Goal: Book appointment/travel/reservation

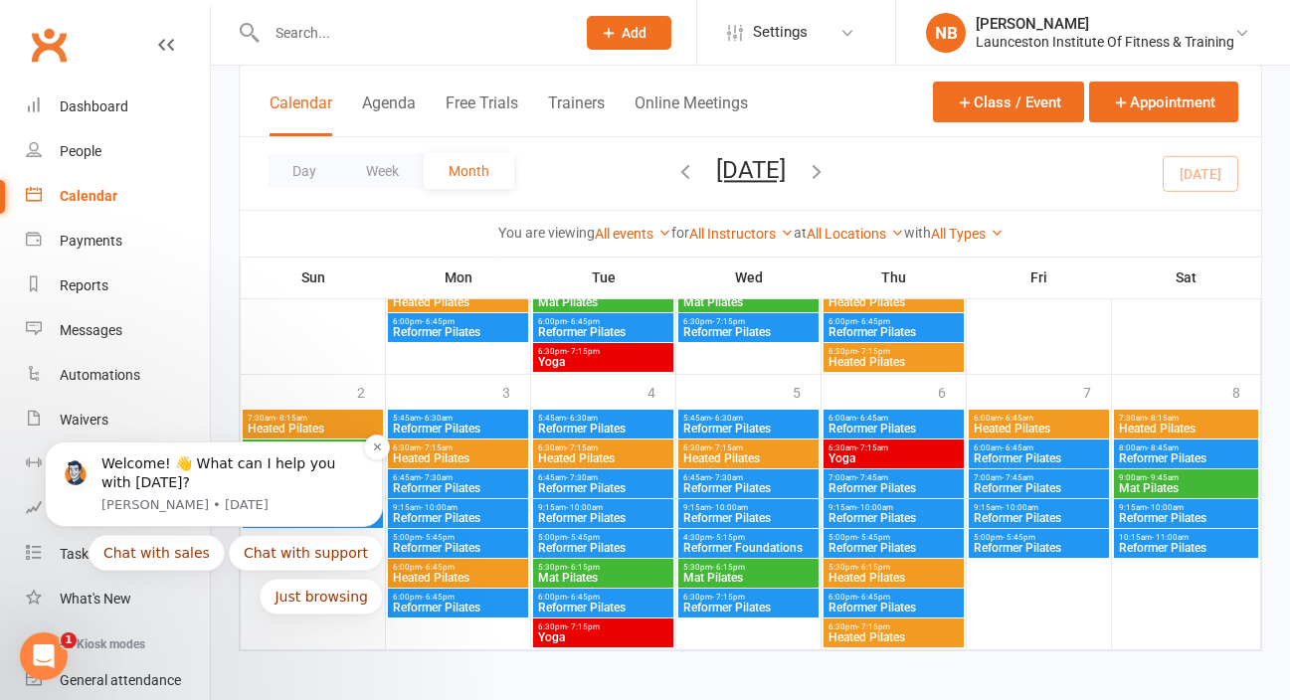
scroll to position [1435, 0]
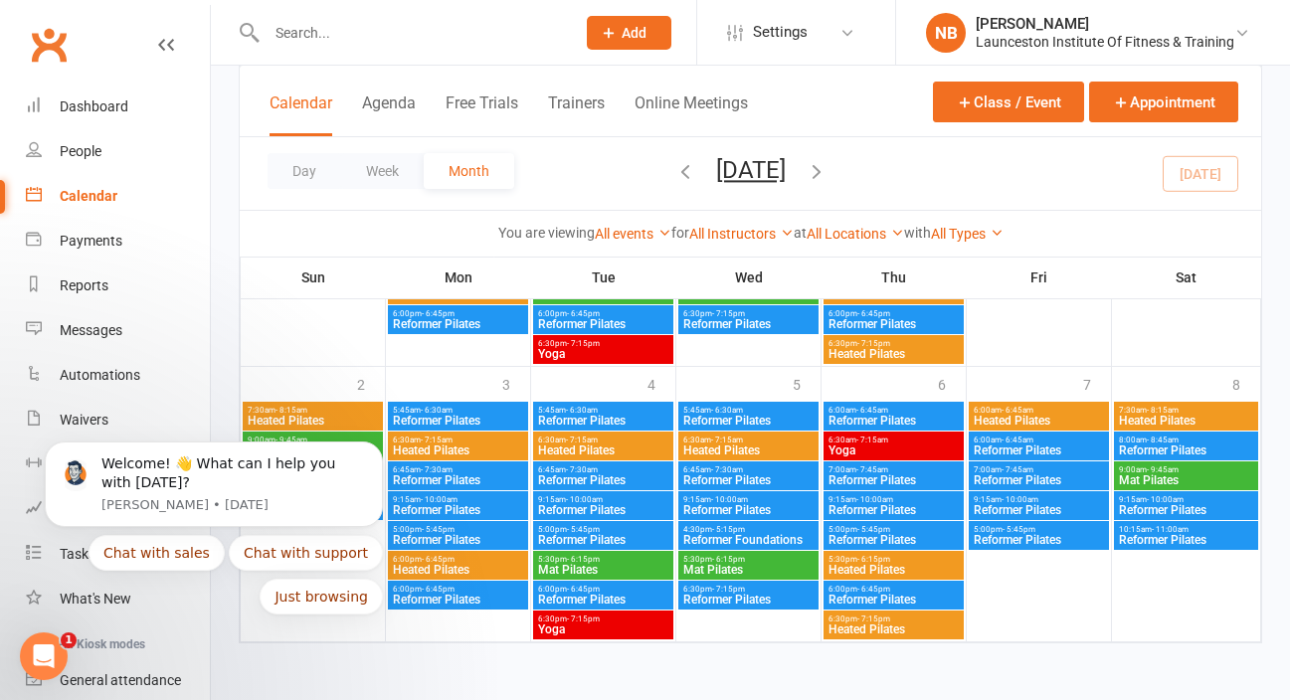
click at [1164, 411] on span "- 8:15am" at bounding box center [1162, 410] width 32 height 9
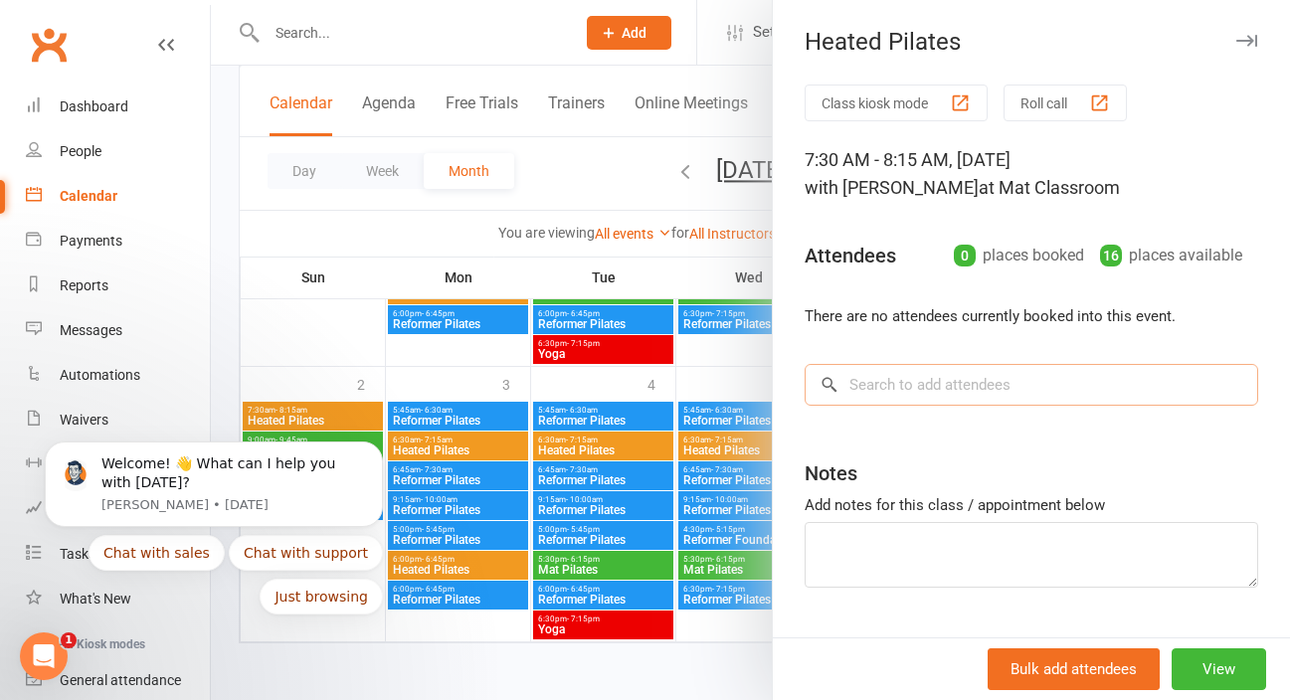
click at [986, 382] on input "search" at bounding box center [1030, 385] width 453 height 42
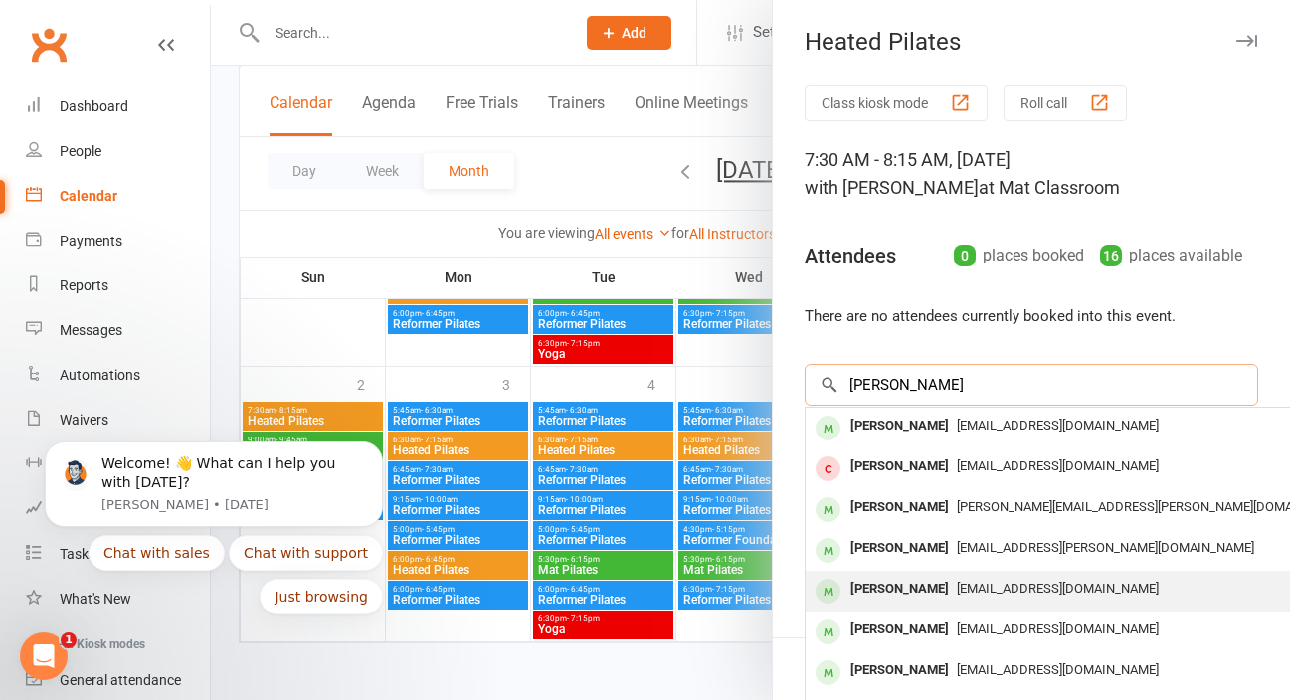
scroll to position [1422, 0]
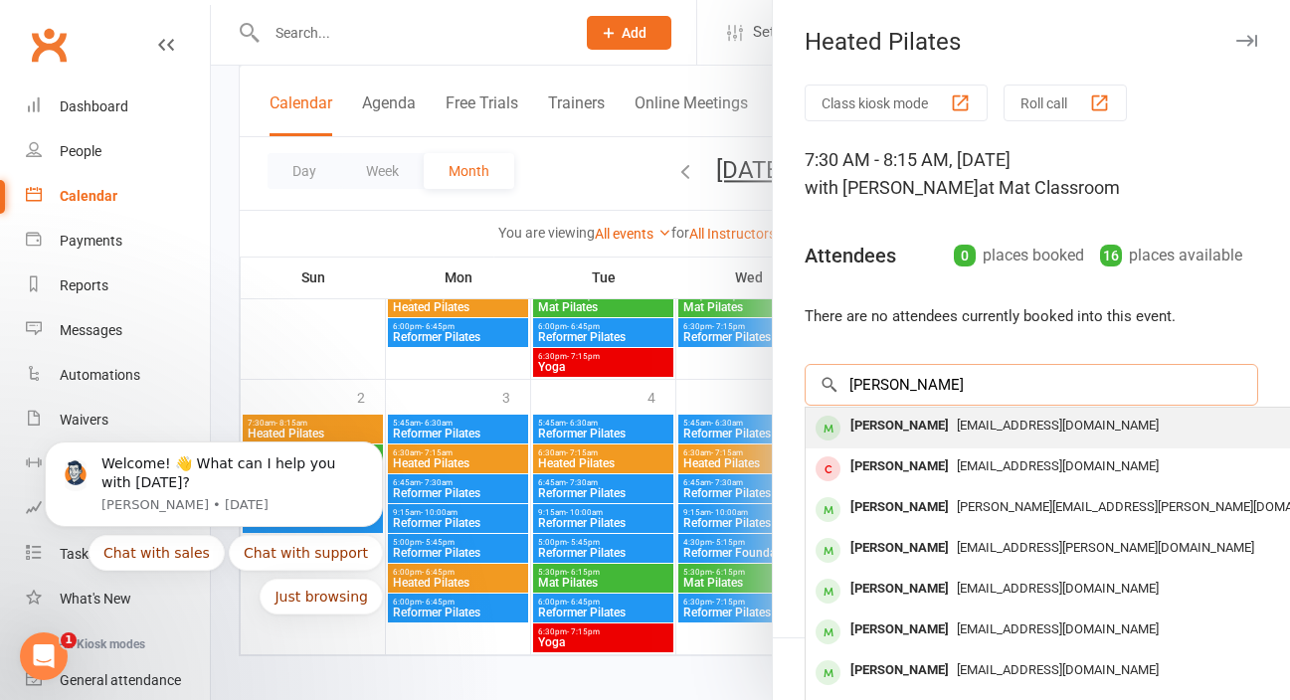
type input "[PERSON_NAME]"
click at [1023, 440] on div "[PERSON_NAME] [EMAIL_ADDRESS][DOMAIN_NAME]" at bounding box center [1102, 428] width 595 height 41
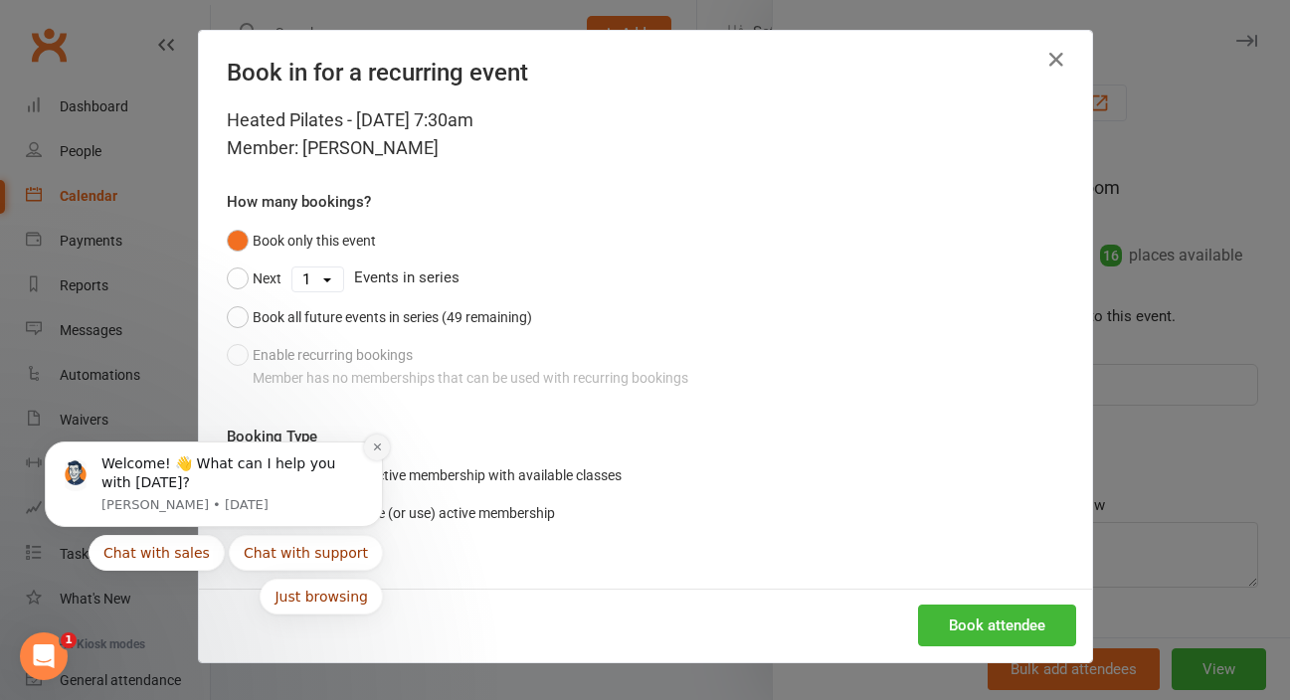
click at [378, 445] on icon "Dismiss notification" at bounding box center [376, 446] width 7 height 7
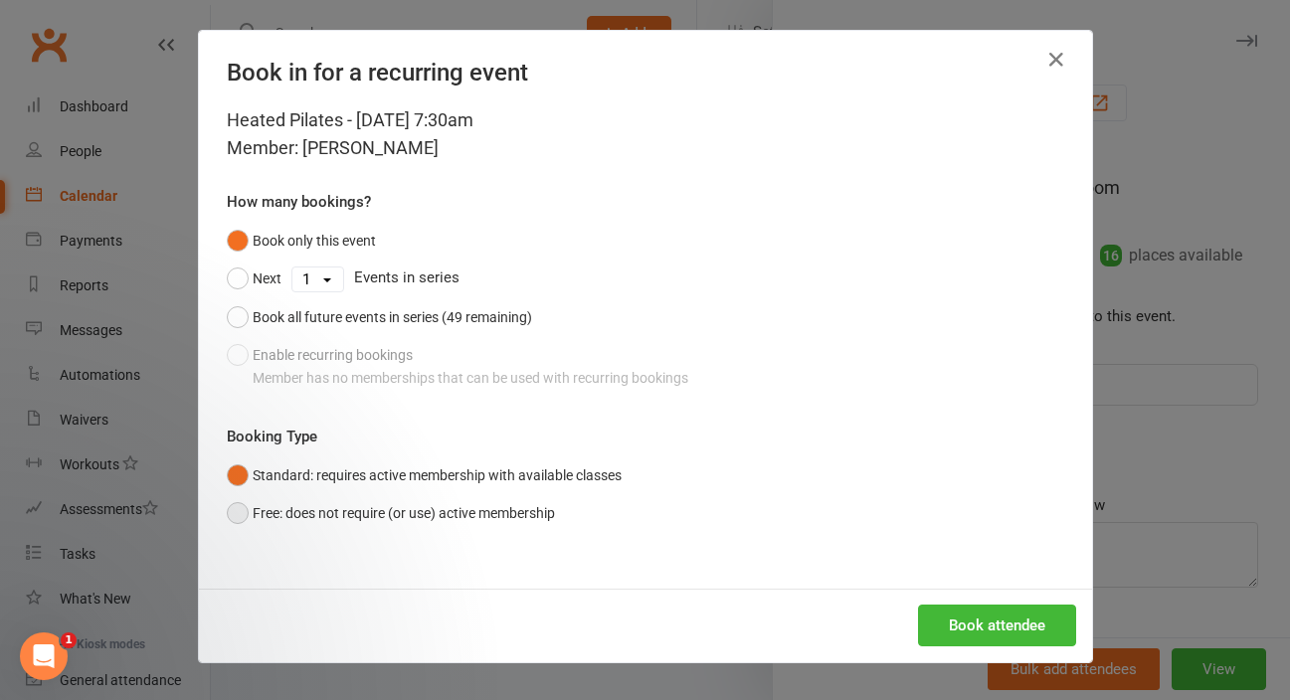
click at [244, 509] on button "Free: does not require (or use) active membership" at bounding box center [391, 513] width 328 height 38
click at [1001, 628] on button "Book attendee" at bounding box center [997, 626] width 158 height 42
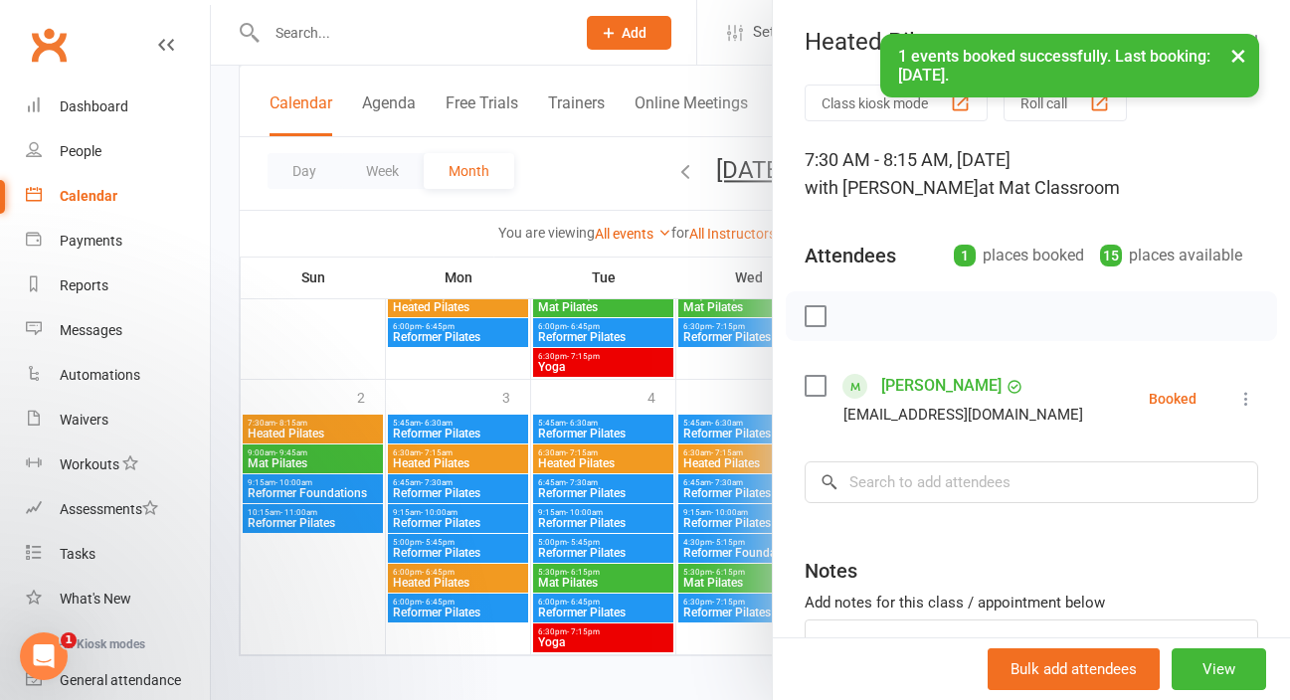
scroll to position [55, 0]
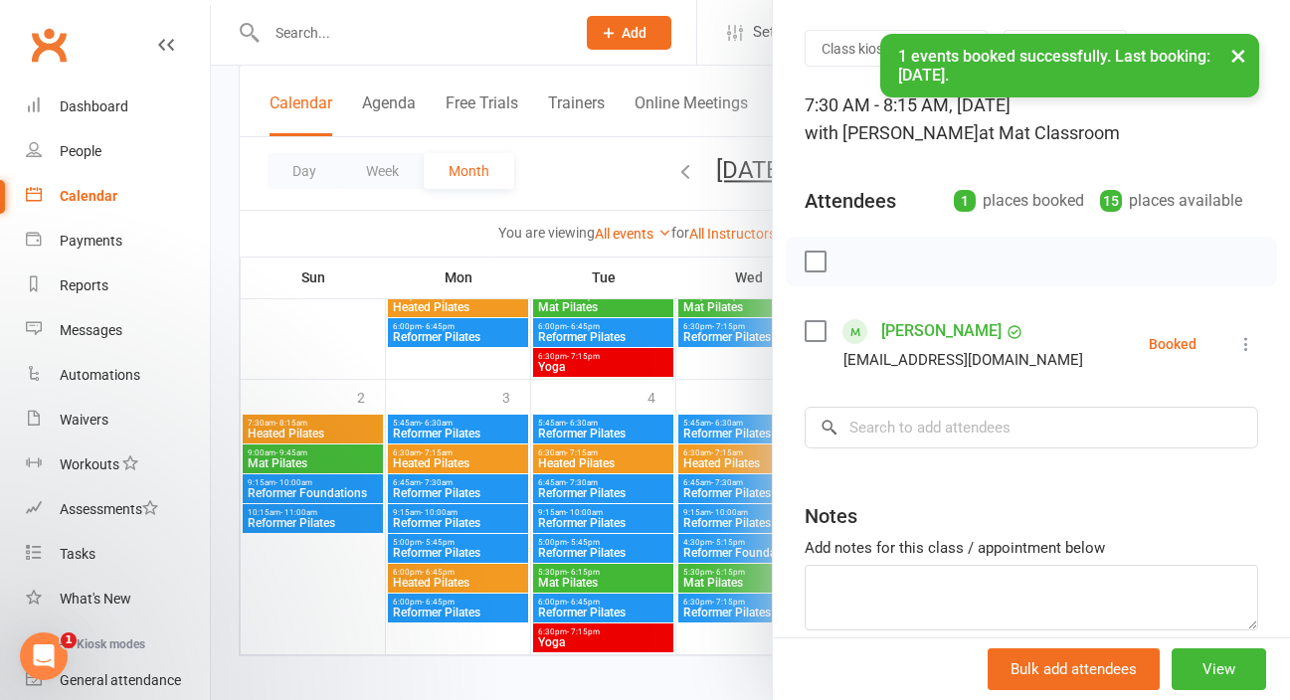
click at [904, 448] on div "Class kiosk mode Roll call 7:30 AM - 8:15 AM, [DATE] with [PERSON_NAME] at Mat …" at bounding box center [1031, 380] width 517 height 700
click at [899, 424] on input "search" at bounding box center [1030, 428] width 453 height 42
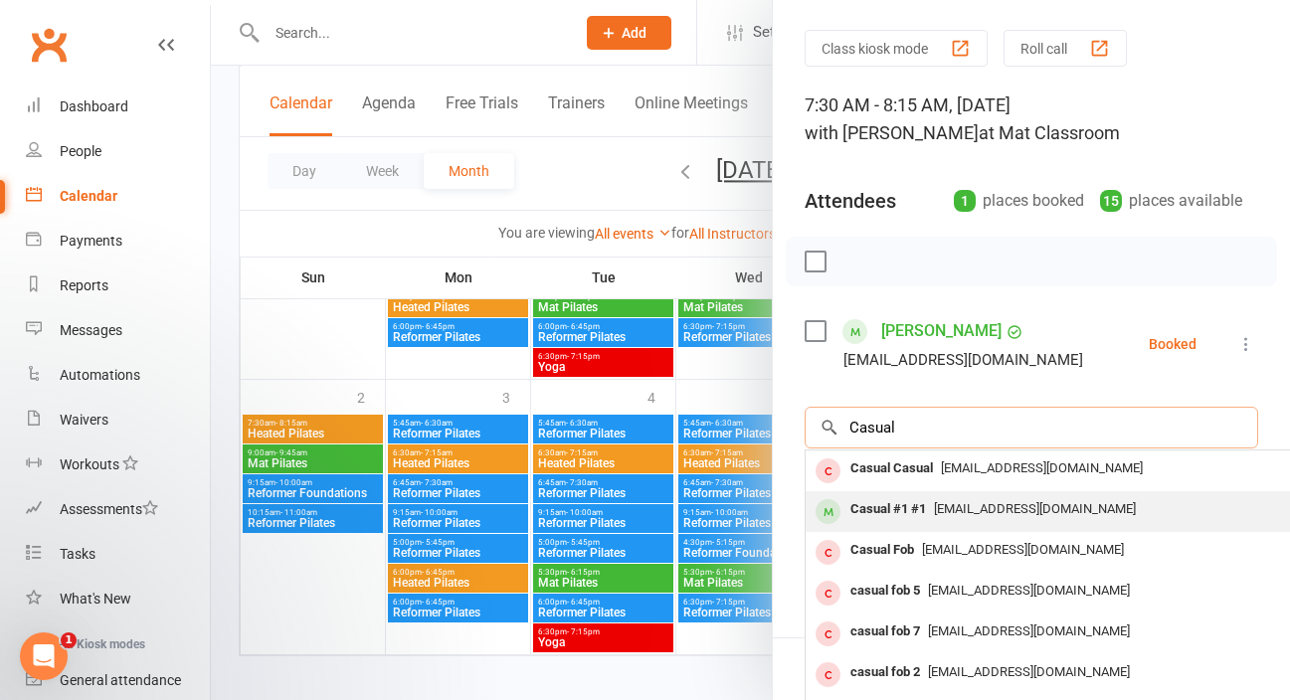
scroll to position [109, 0]
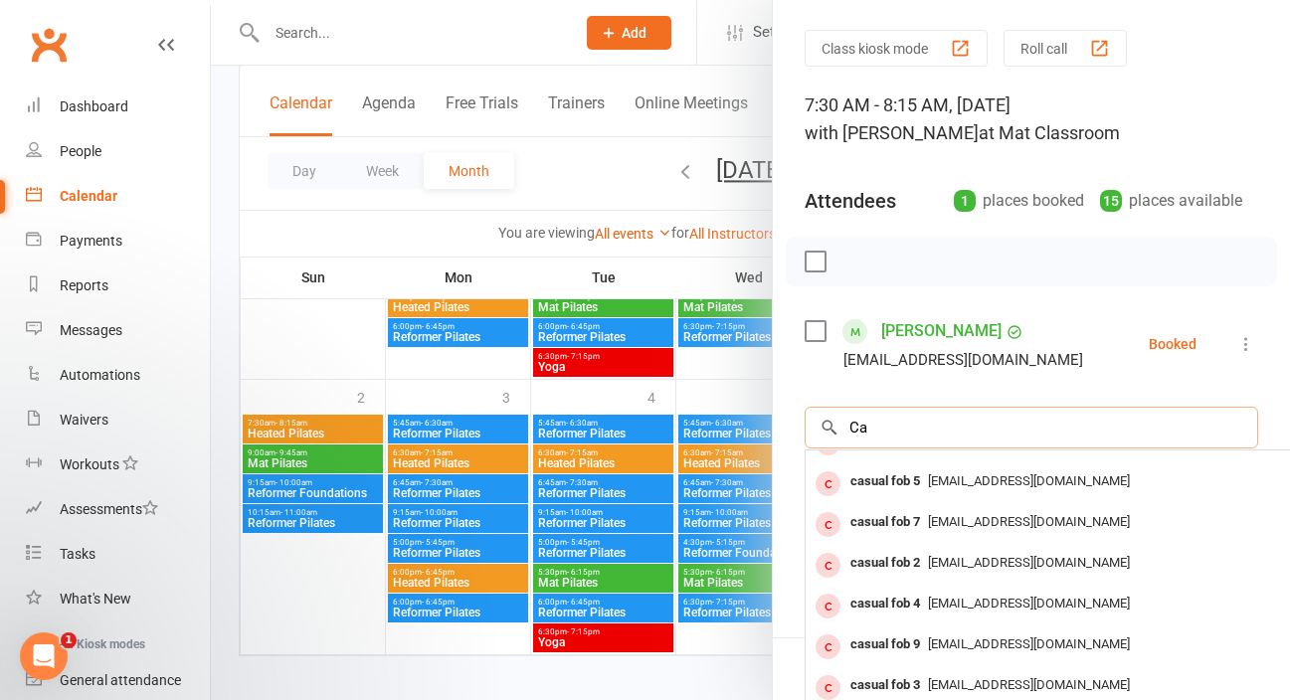
type input "C"
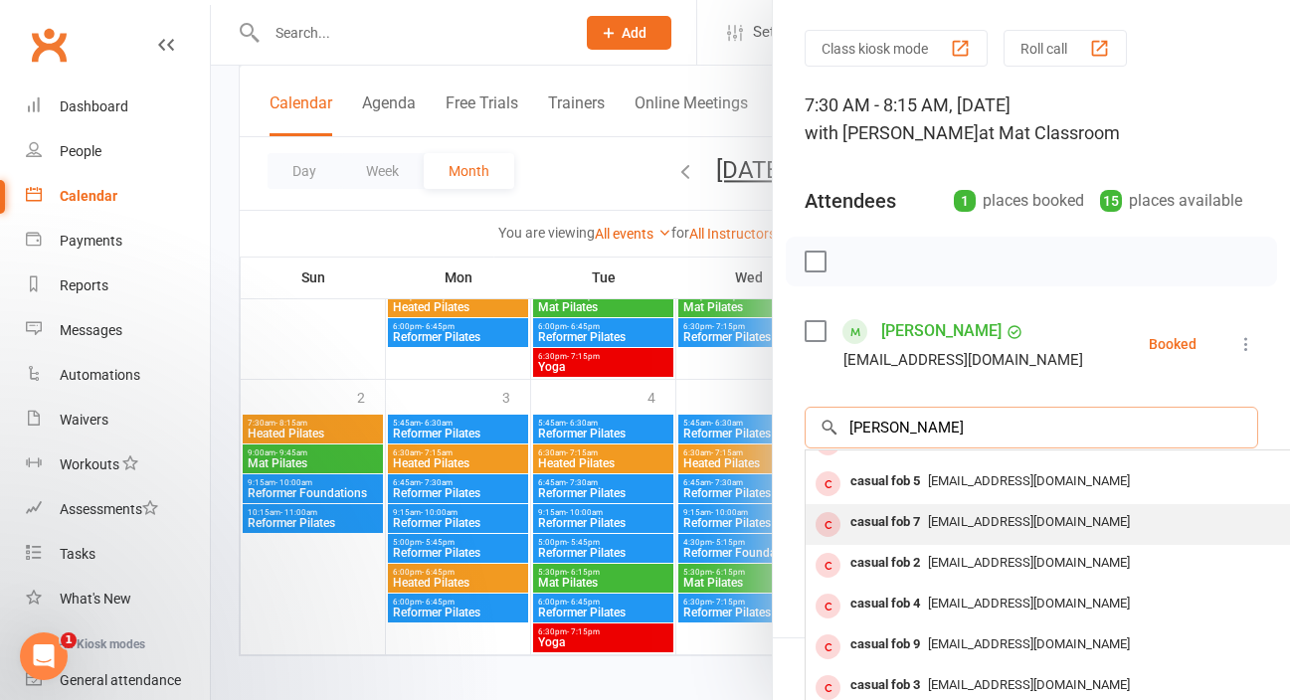
scroll to position [0, 0]
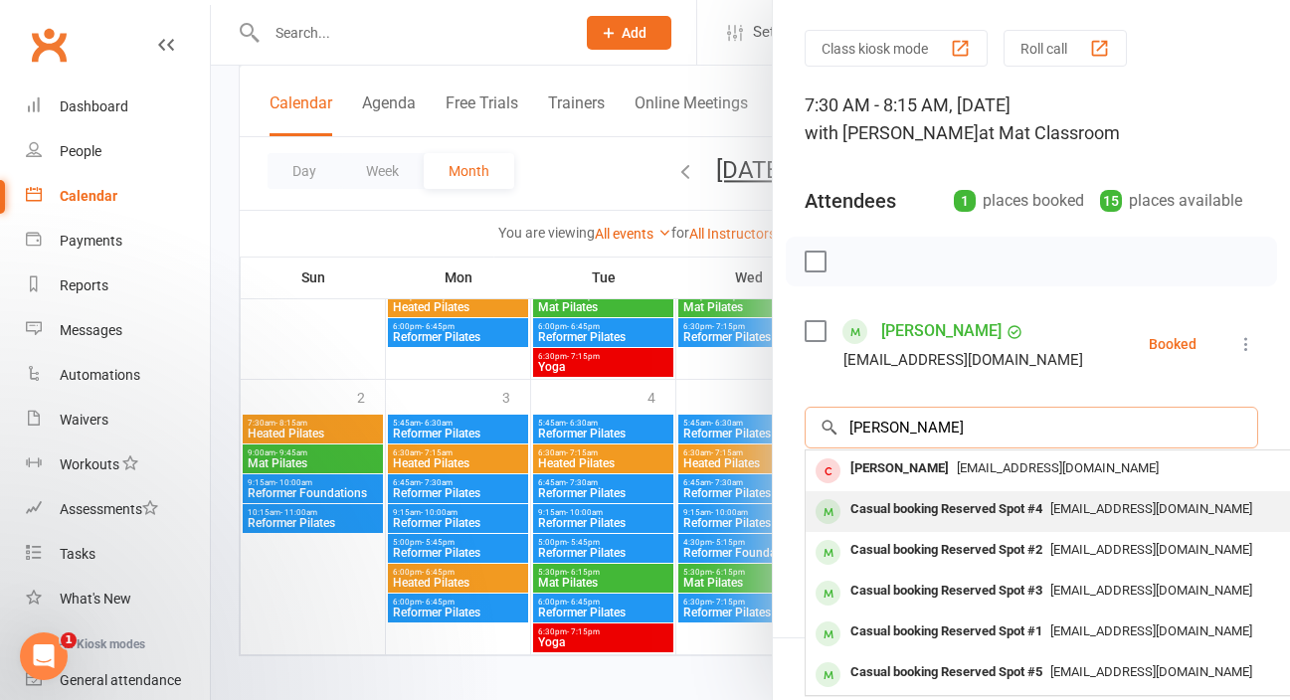
type input "[PERSON_NAME]"
click at [1022, 501] on div "Casual booking Reserved Spot #4" at bounding box center [946, 509] width 208 height 29
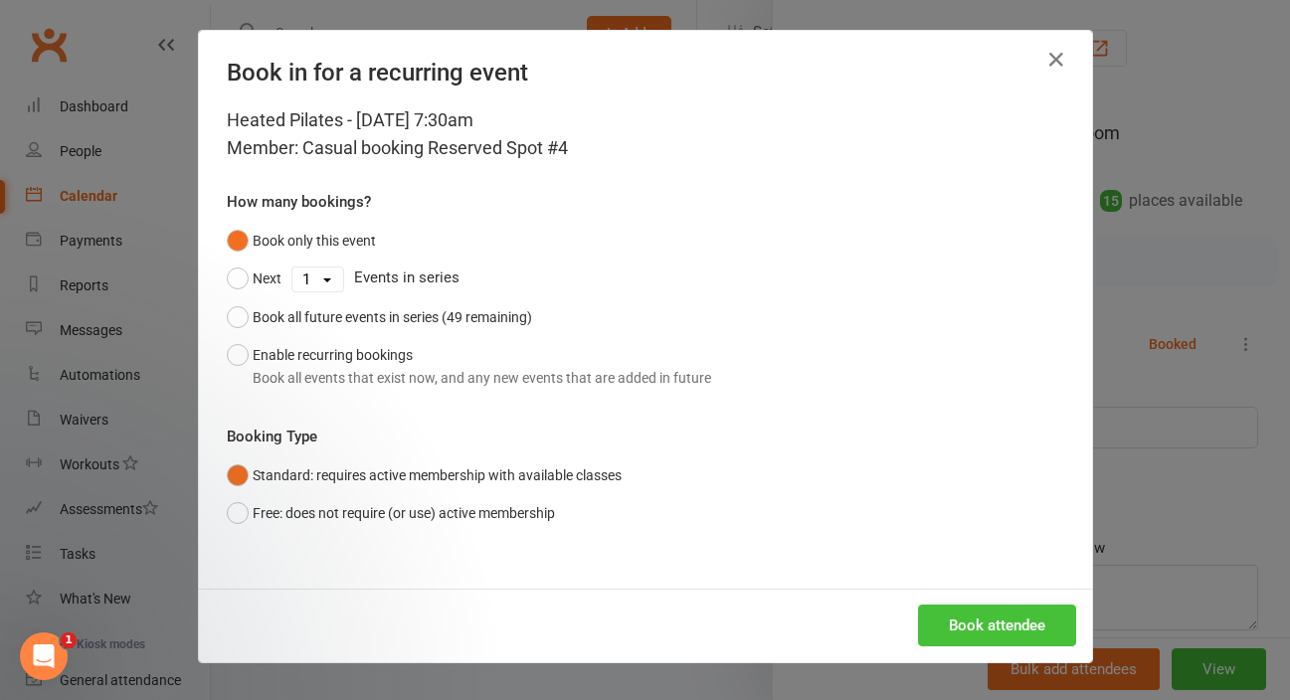
click at [925, 614] on button "Book attendee" at bounding box center [997, 626] width 158 height 42
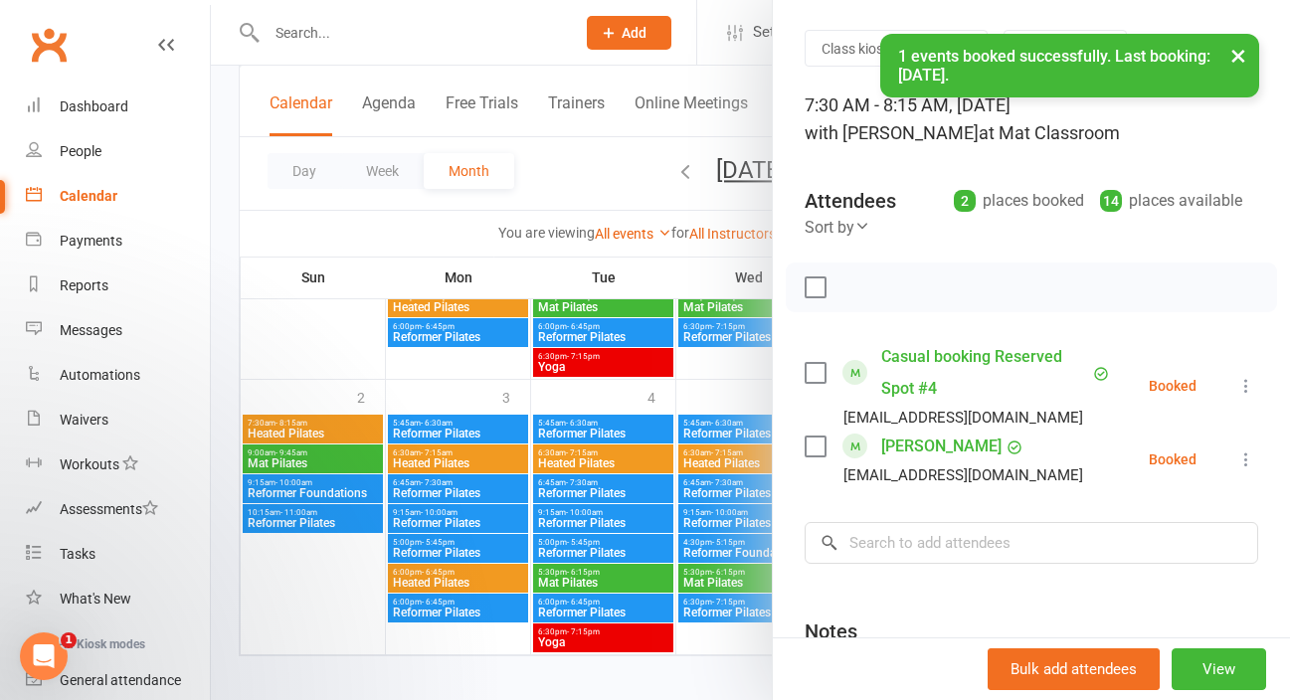
click at [1226, 63] on button "×" at bounding box center [1238, 55] width 36 height 43
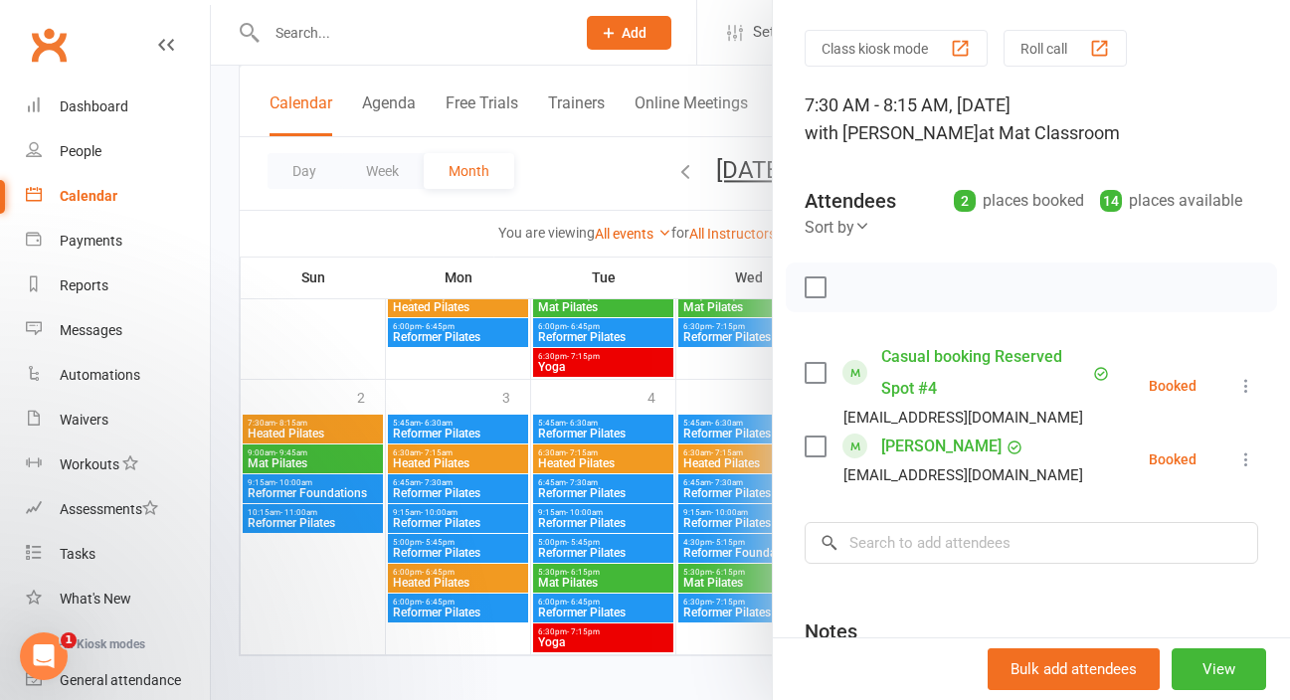
click at [879, 567] on div "Class kiosk mode Roll call 7:30 AM - 8:15 AM, [DATE] with [PERSON_NAME] at Mat …" at bounding box center [1031, 437] width 517 height 815
click at [902, 538] on input "search" at bounding box center [1030, 543] width 453 height 42
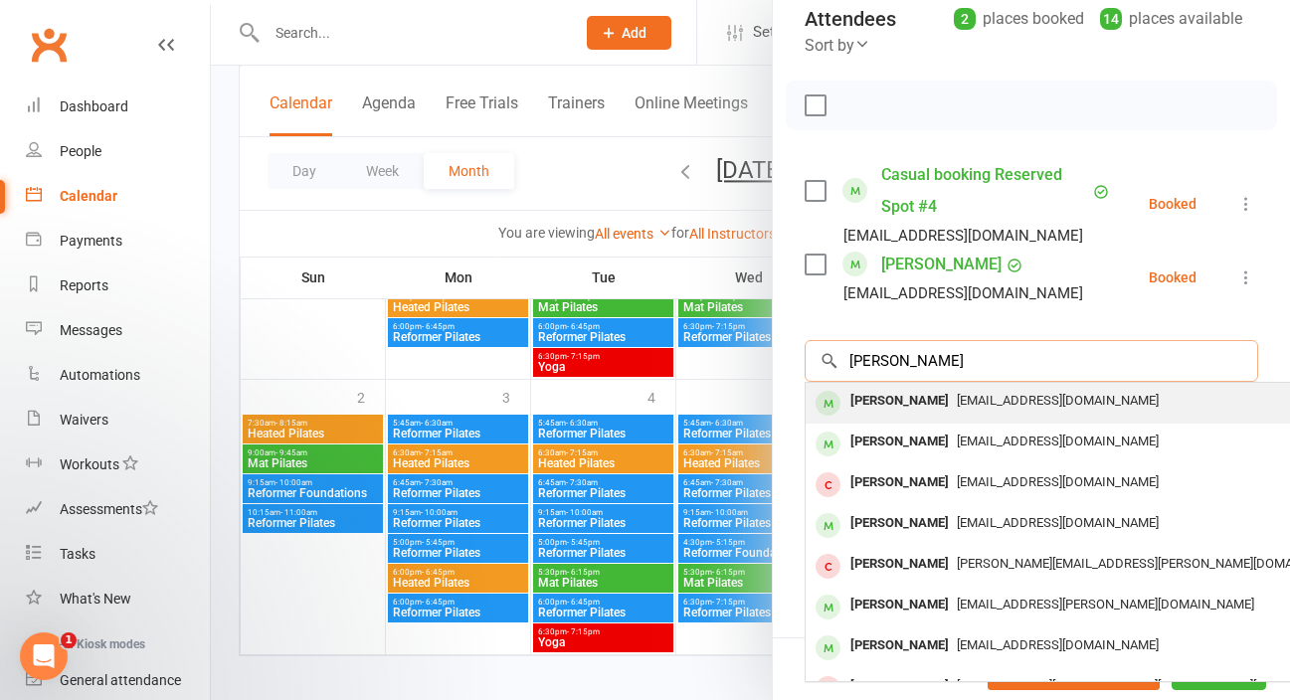
type input "[PERSON_NAME]"
click at [999, 413] on div "[EMAIL_ADDRESS][DOMAIN_NAME]" at bounding box center [1102, 401] width 579 height 29
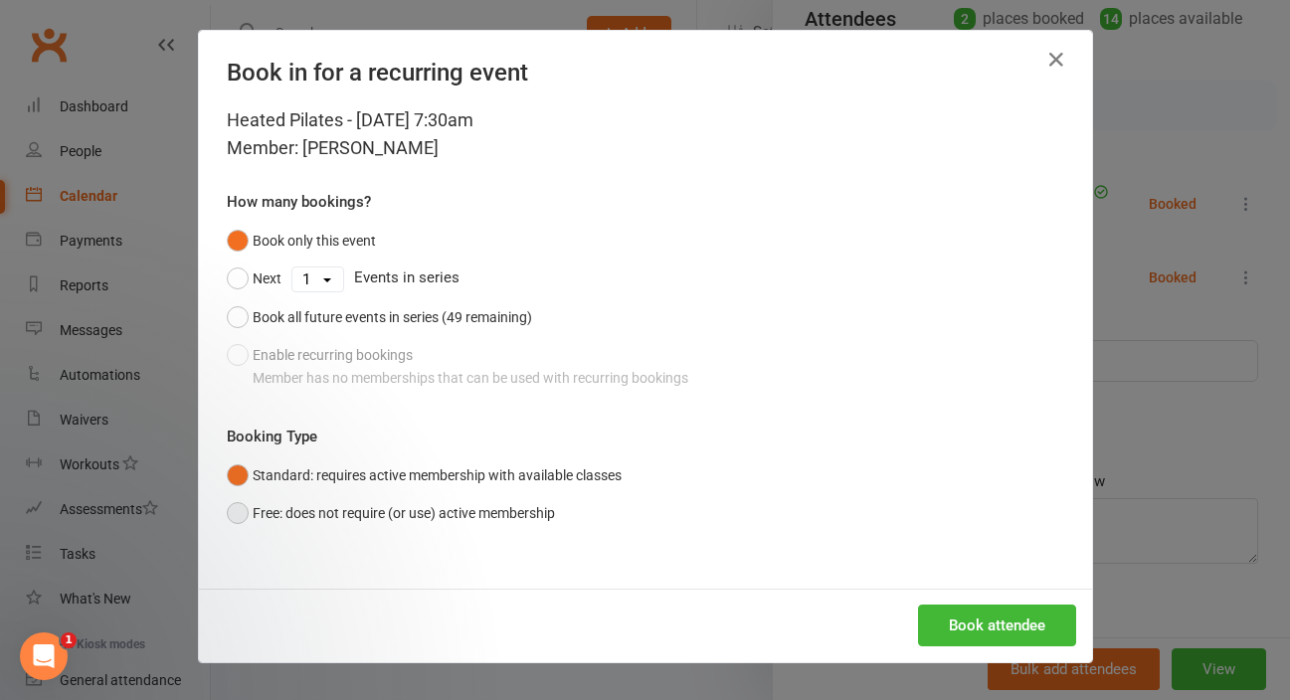
click at [232, 508] on button "Free: does not require (or use) active membership" at bounding box center [391, 513] width 328 height 38
click at [955, 631] on button "Book attendee" at bounding box center [997, 626] width 158 height 42
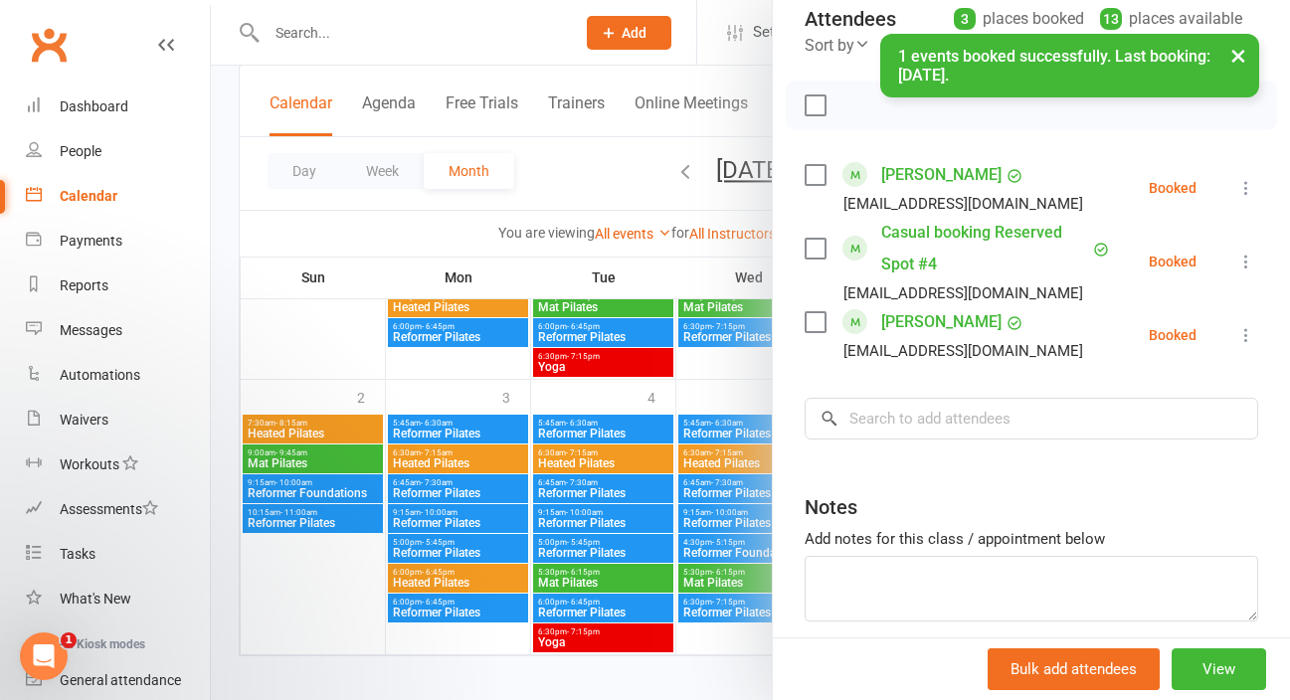
click at [1234, 257] on button at bounding box center [1246, 262] width 24 height 24
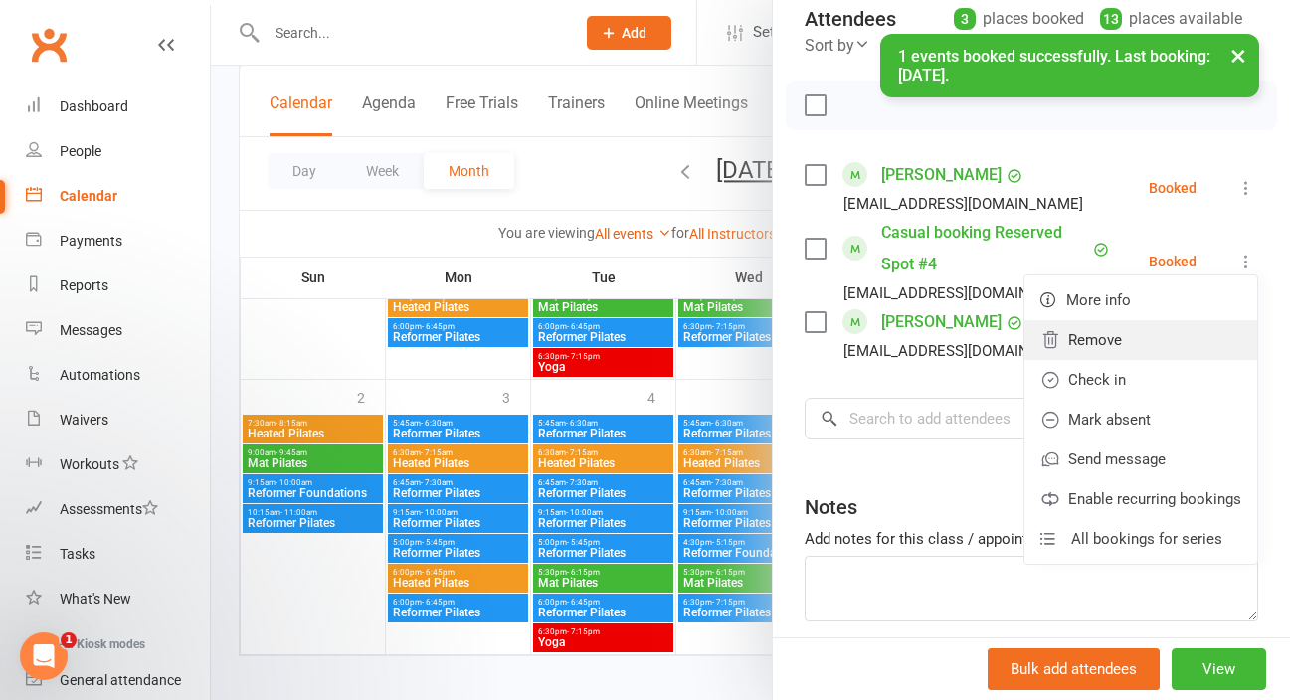
click at [1105, 334] on link "Remove" at bounding box center [1140, 340] width 233 height 40
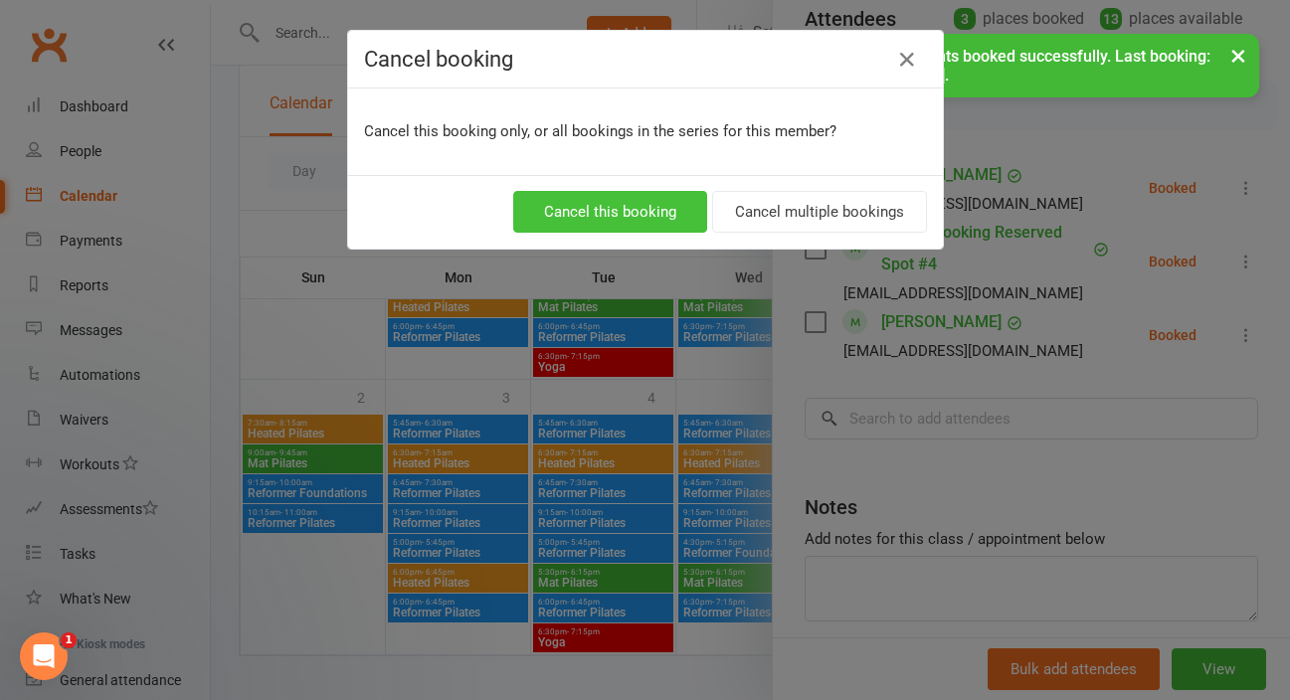
click at [604, 193] on button "Cancel this booking" at bounding box center [610, 212] width 194 height 42
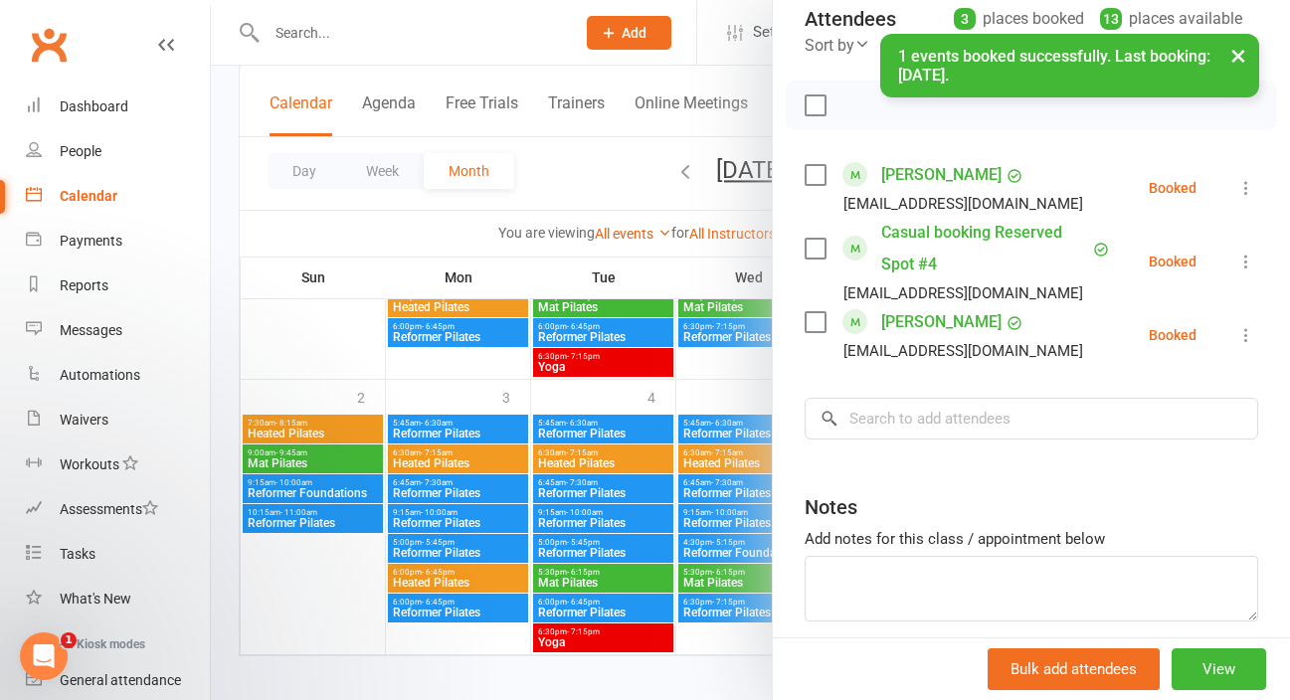
scroll to position [230, 0]
